Goal: Transaction & Acquisition: Purchase product/service

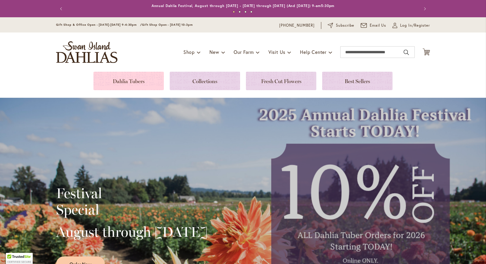
click at [150, 81] on link at bounding box center [128, 81] width 70 height 18
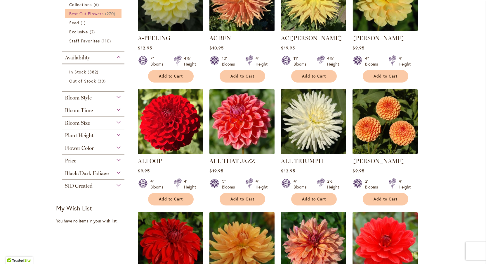
scroll to position [187, 0]
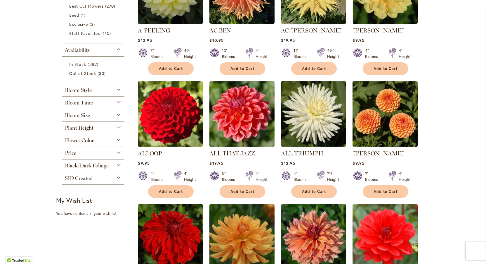
click at [85, 139] on span "Flower Color" at bounding box center [79, 140] width 29 height 6
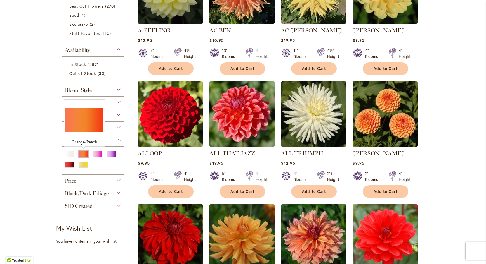
click at [82, 154] on div "Orange/Peach" at bounding box center [83, 154] width 9 height 6
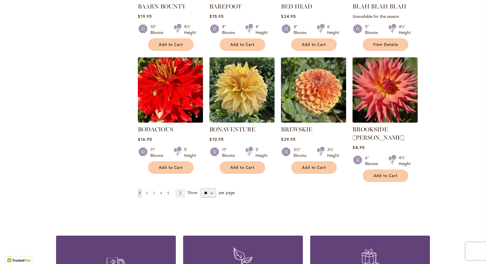
scroll to position [456, 0]
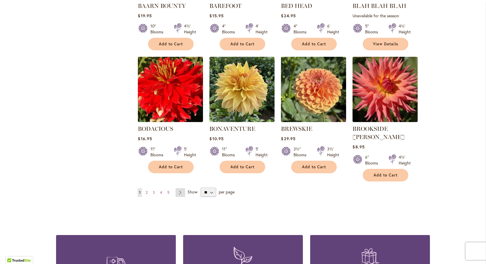
click at [182, 188] on link "Page Next" at bounding box center [181, 192] width 10 height 9
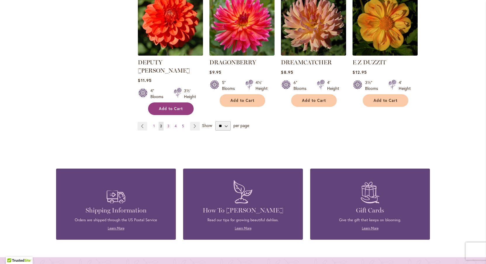
scroll to position [531, 0]
